Goal: Transaction & Acquisition: Obtain resource

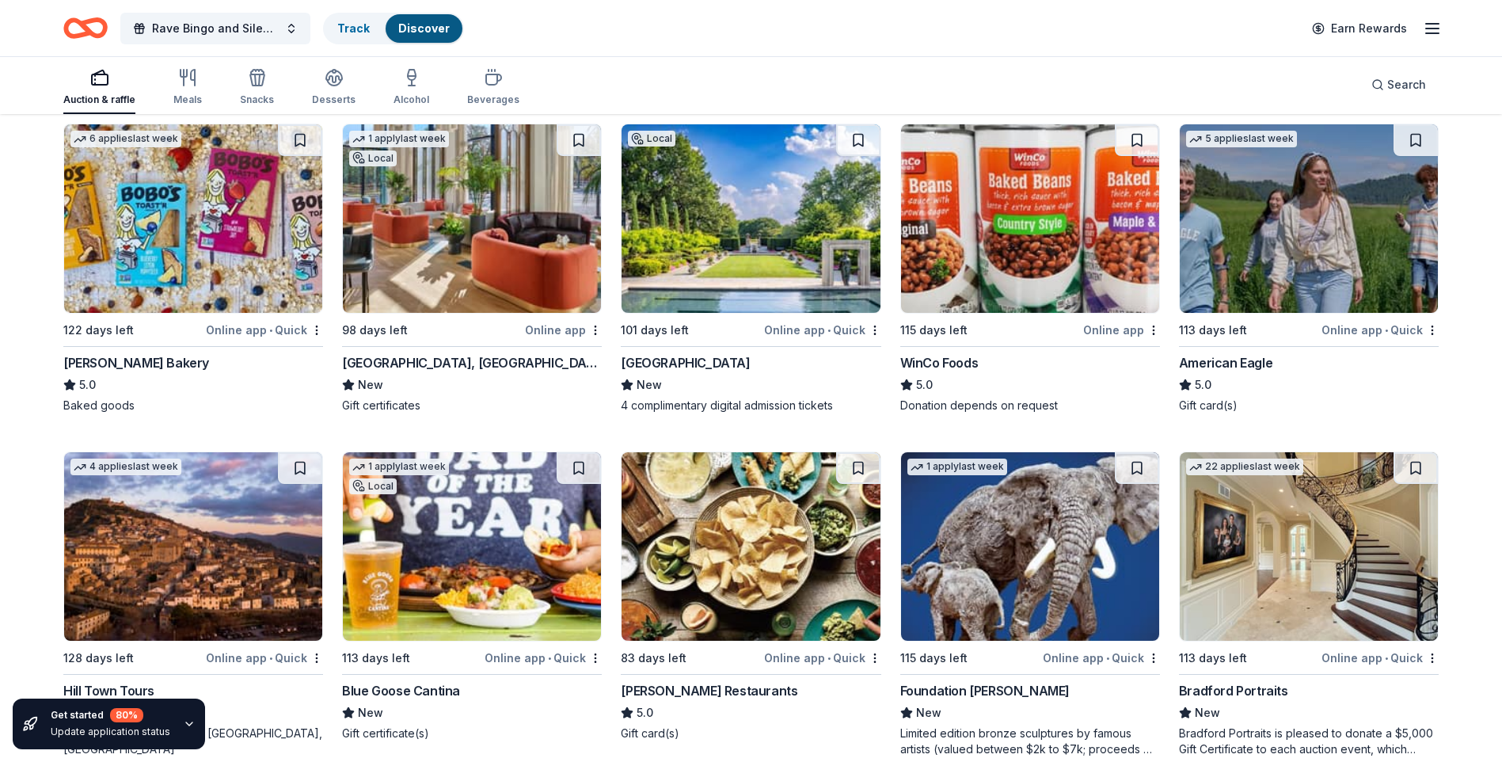
scroll to position [2203, 0]
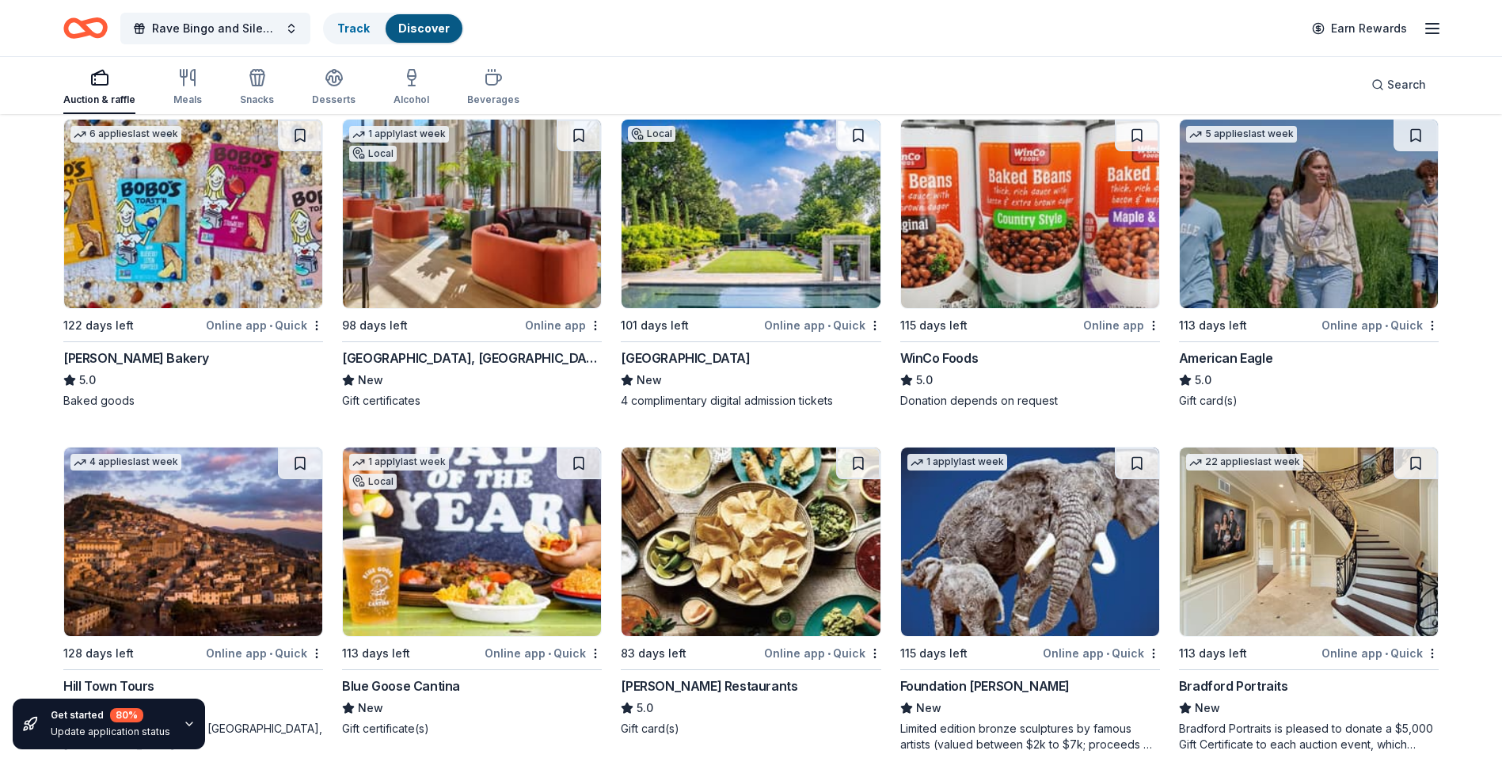
click at [503, 257] on img at bounding box center [472, 214] width 258 height 188
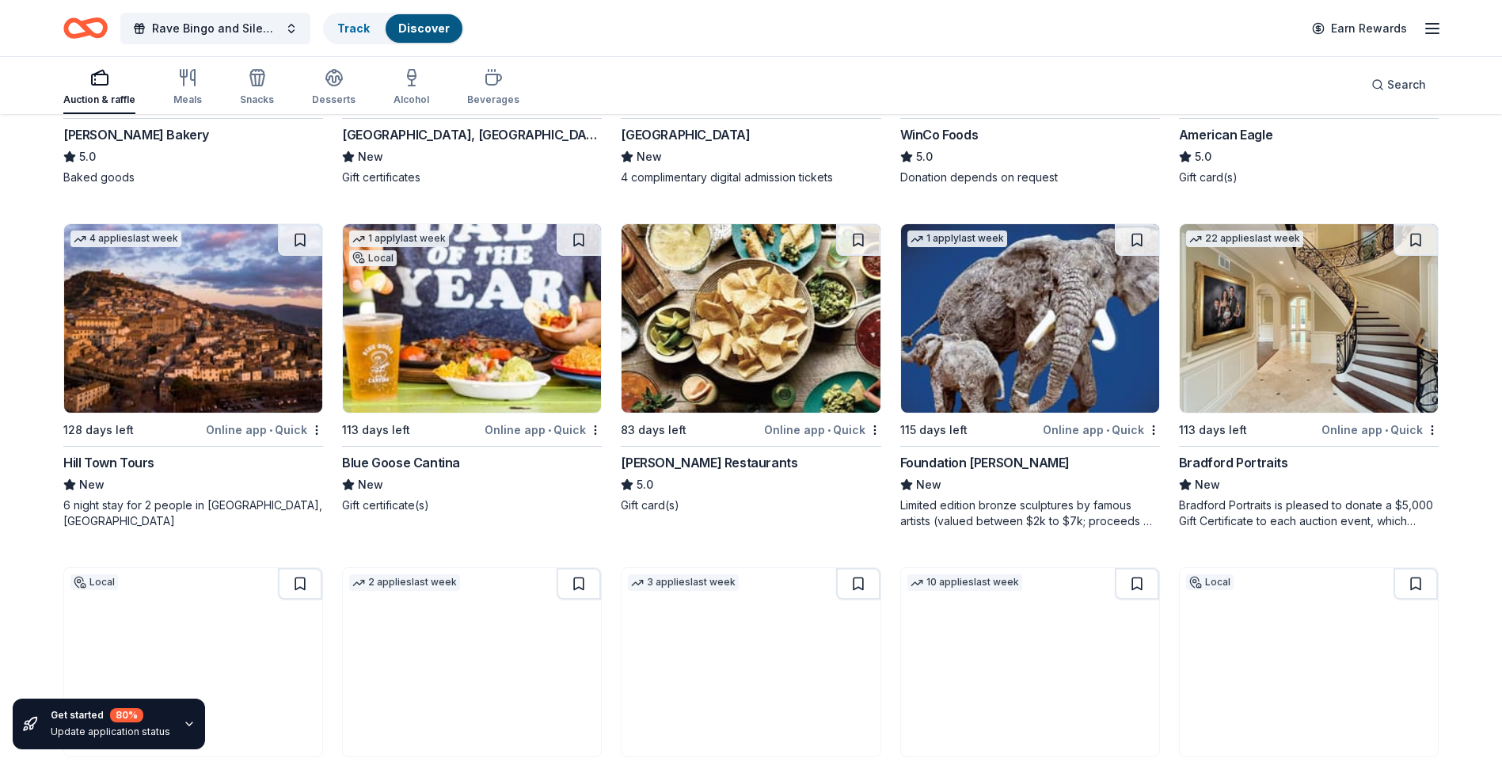
scroll to position [2441, 0]
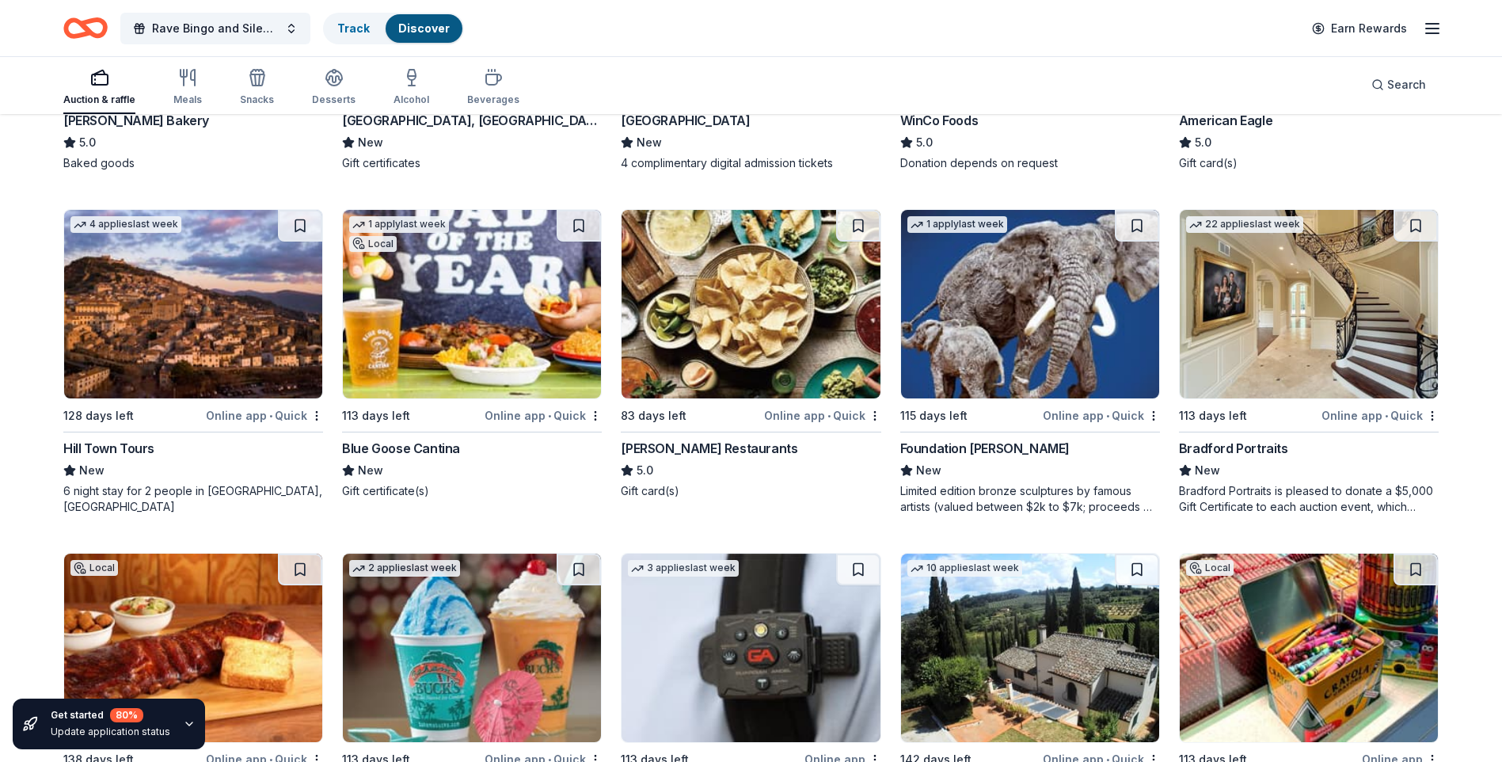
click at [146, 326] on img at bounding box center [193, 304] width 258 height 188
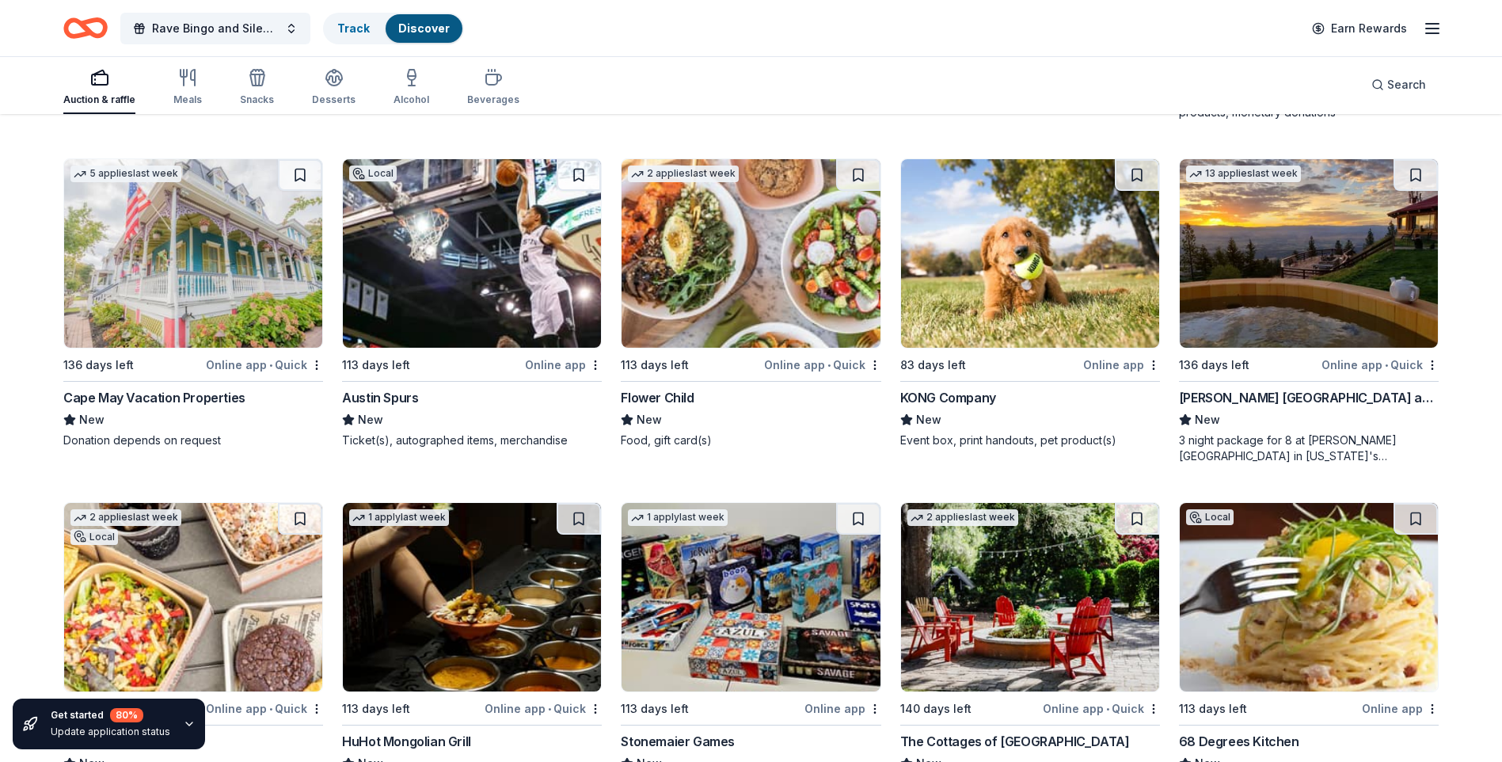
scroll to position [5288, 0]
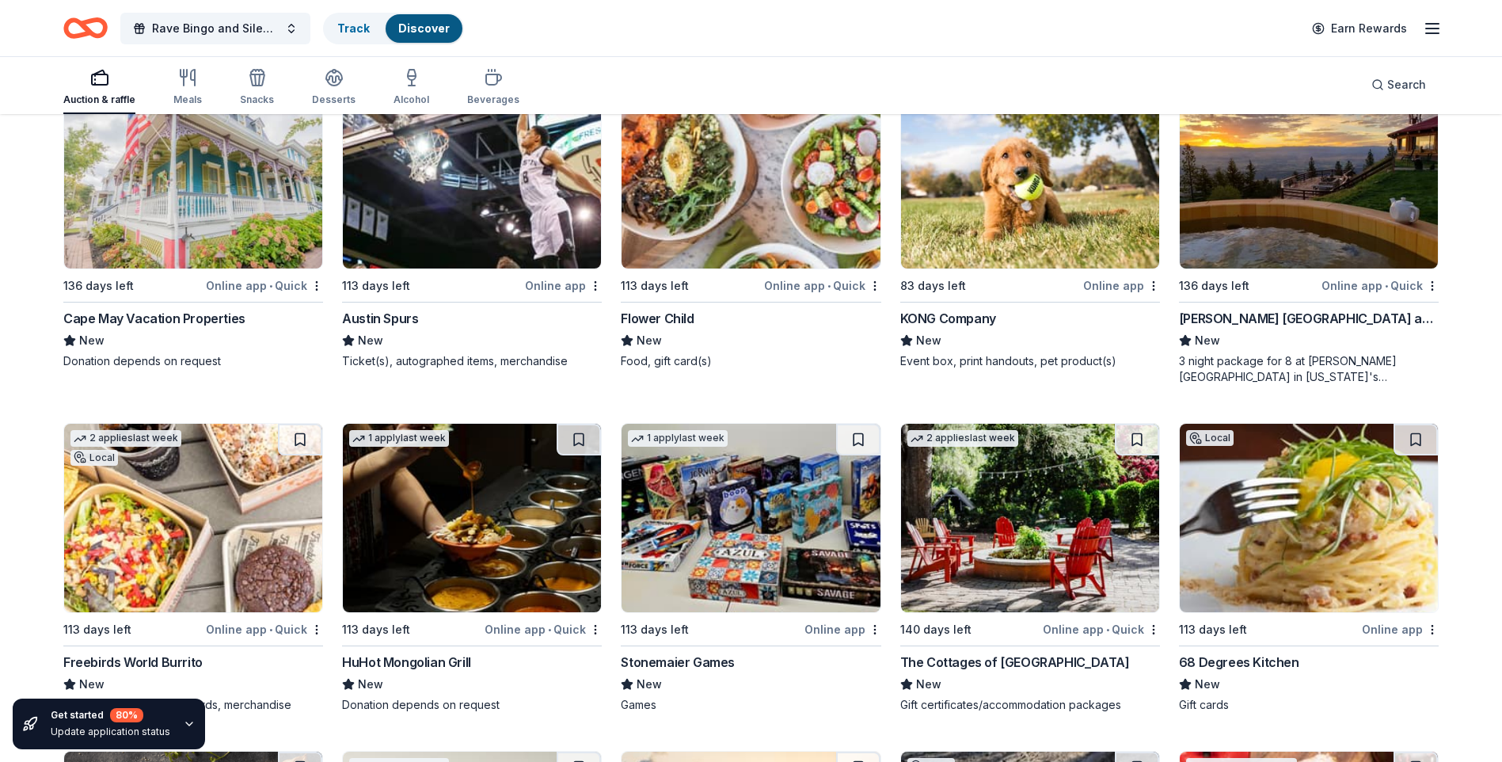
click at [174, 228] on img at bounding box center [193, 174] width 258 height 188
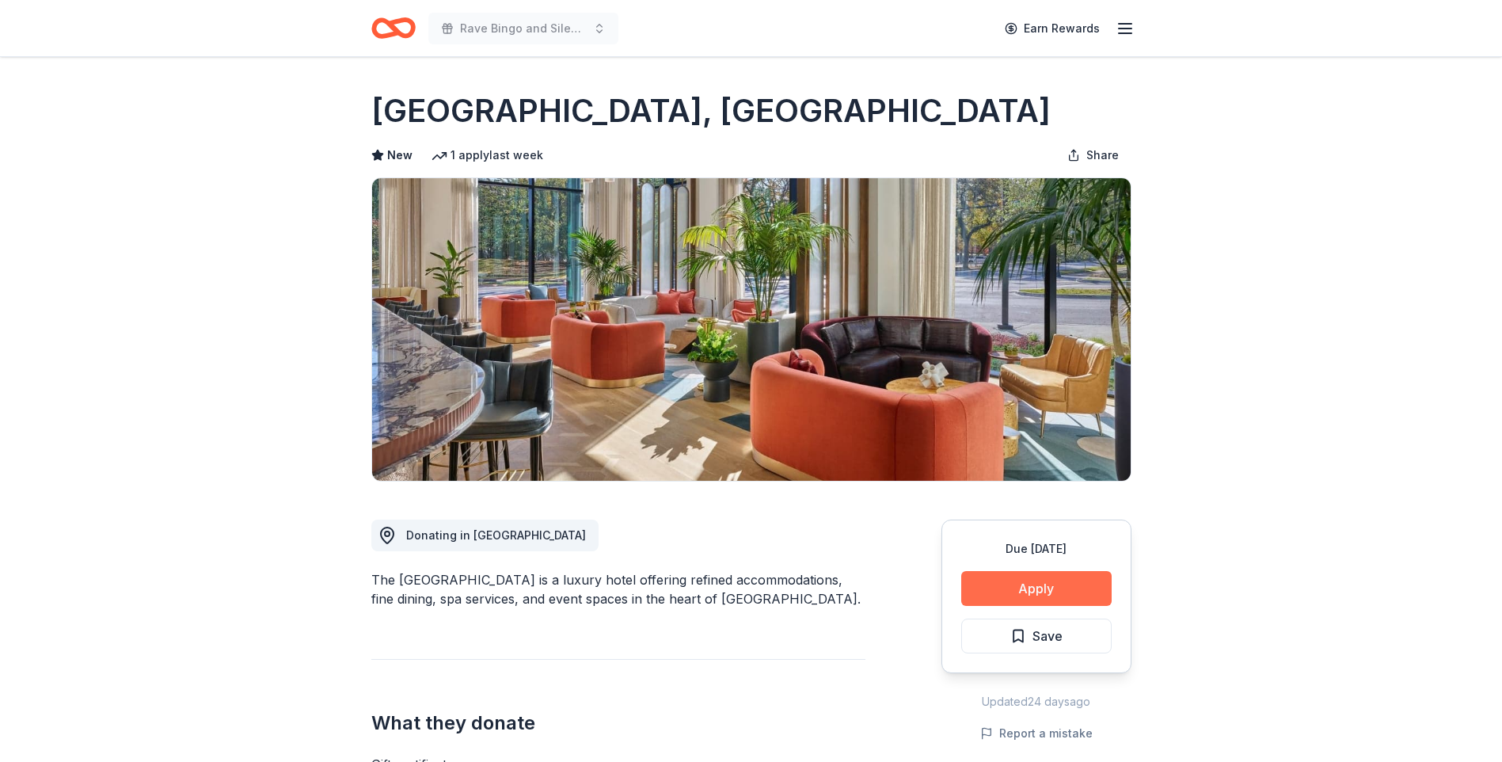
click at [1041, 589] on button "Apply" at bounding box center [1036, 588] width 150 height 35
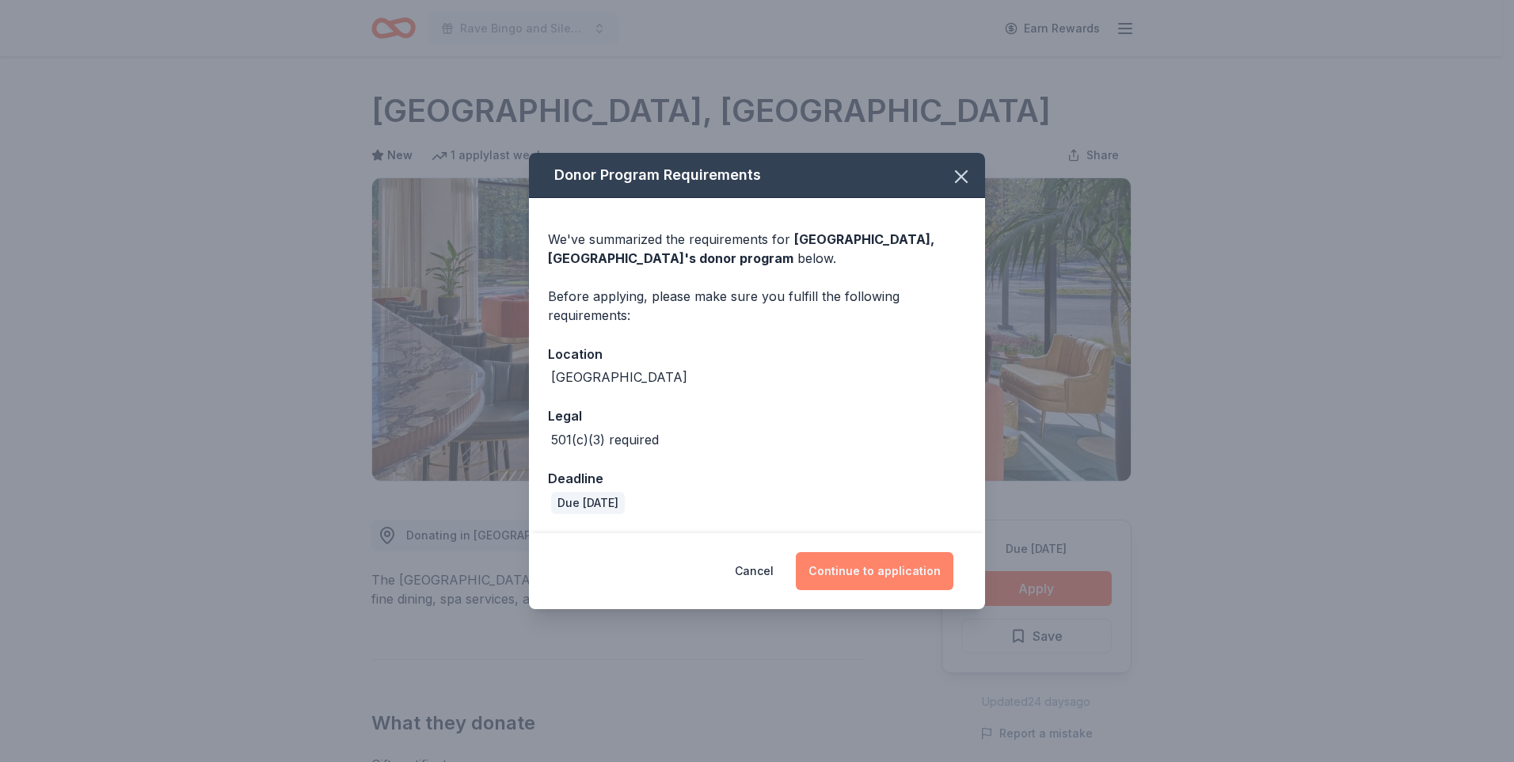
click at [885, 572] on button "Continue to application" at bounding box center [875, 571] width 158 height 38
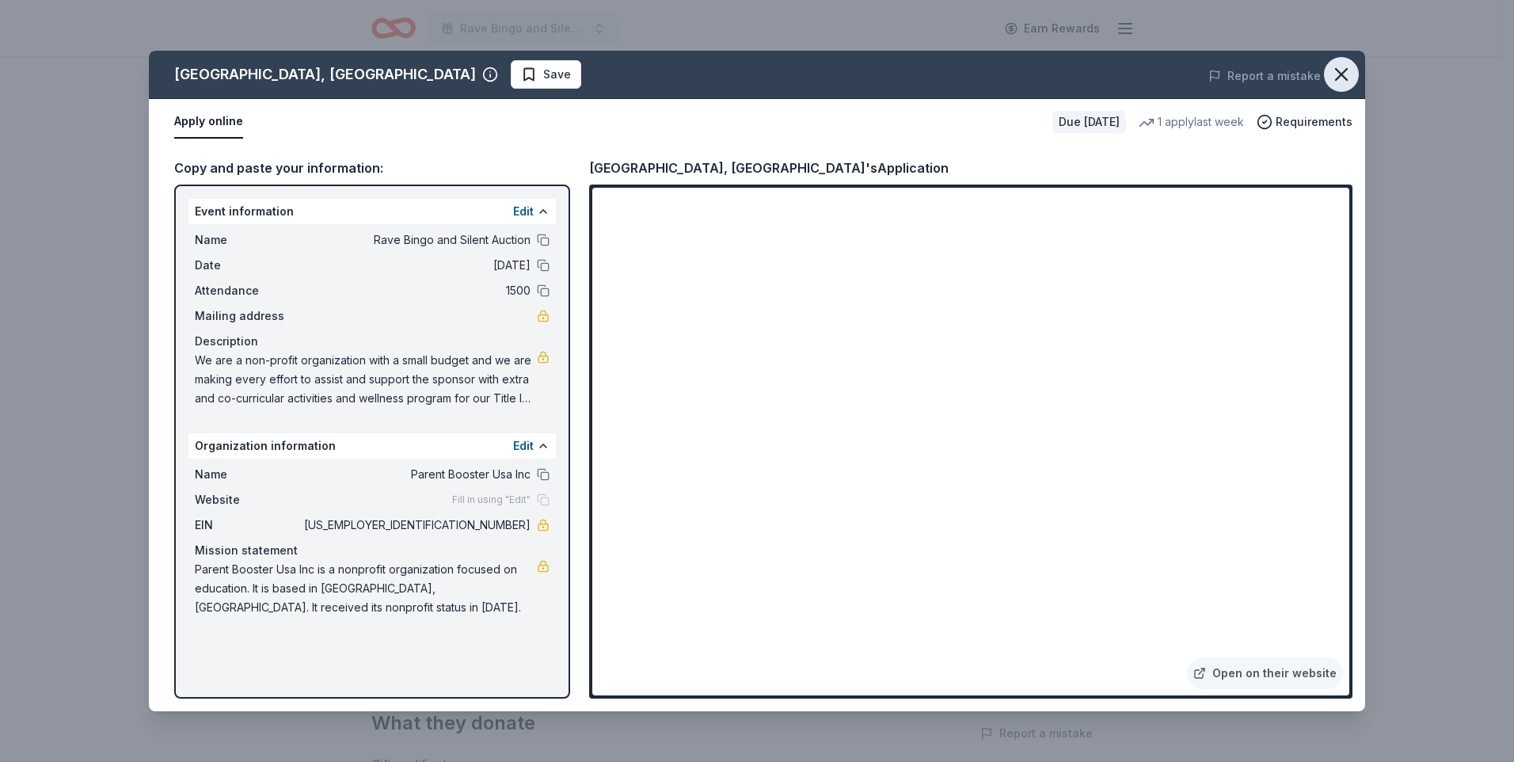
click at [1346, 67] on icon "button" at bounding box center [1341, 74] width 22 height 22
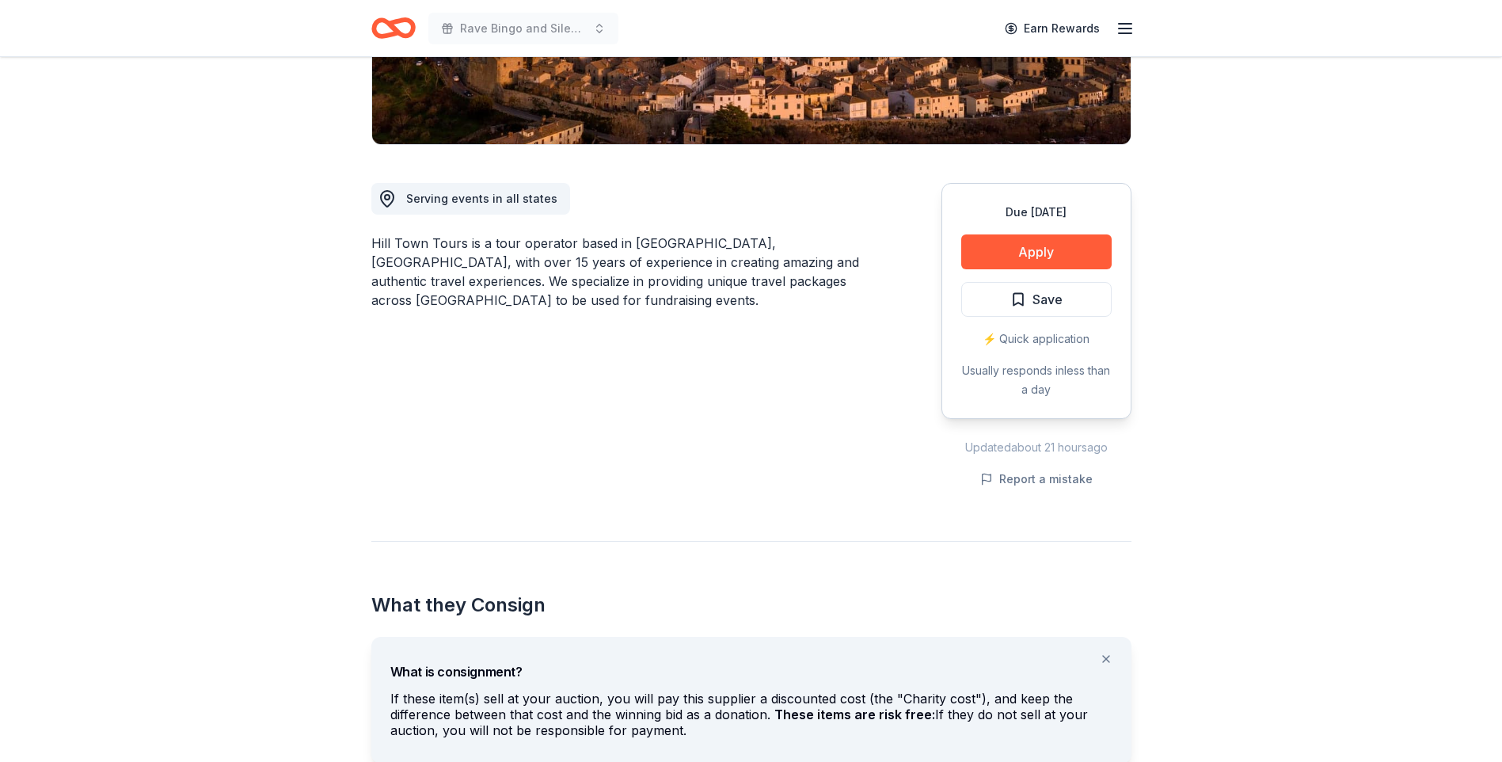
scroll to position [158, 0]
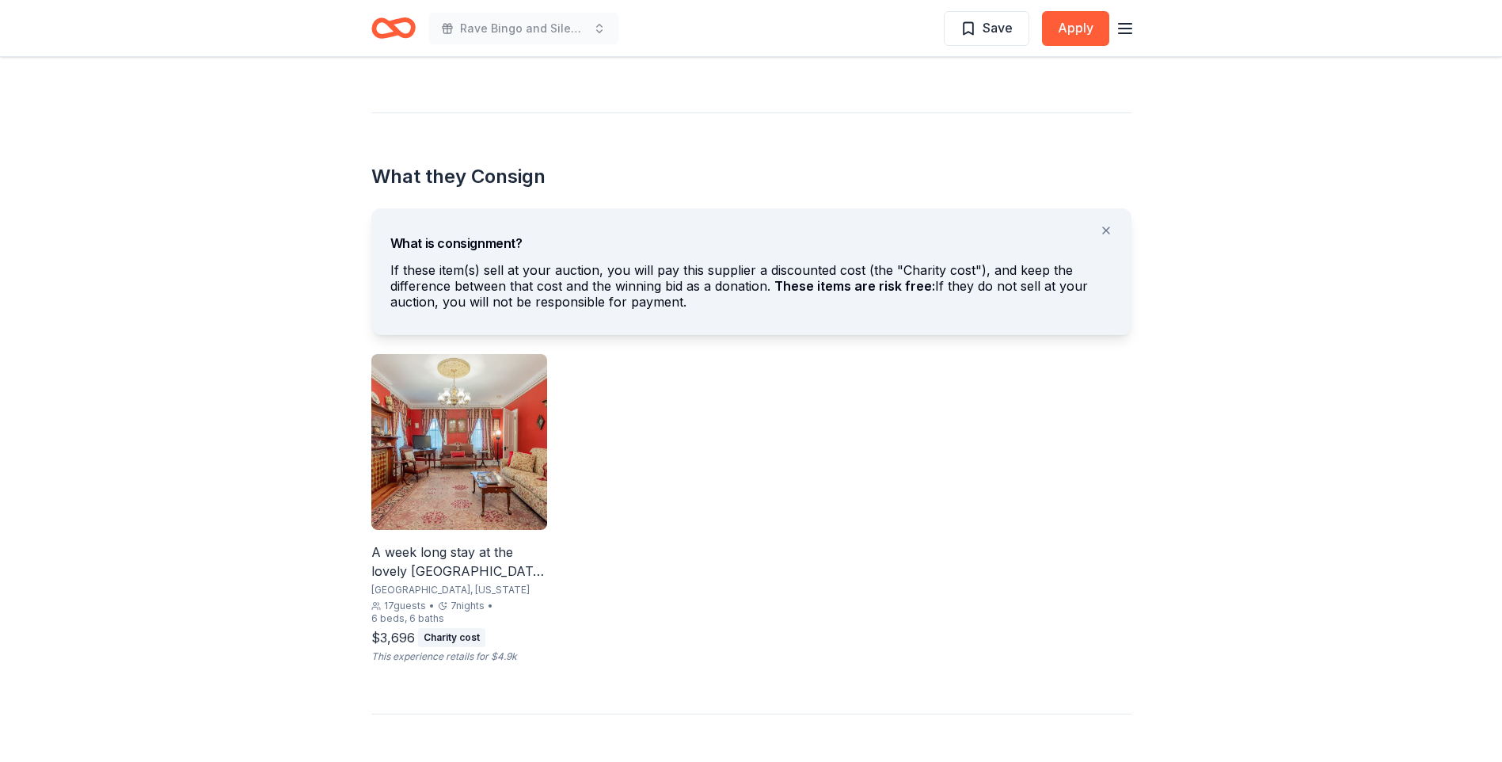
scroll to position [792, 0]
